Goal: Navigation & Orientation: Find specific page/section

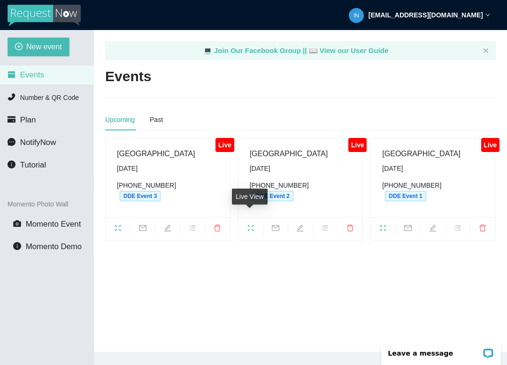
click at [253, 207] on div "Live View" at bounding box center [250, 200] width 36 height 23
click at [252, 224] on icon "fullscreen" at bounding box center [251, 228] width 8 height 8
